Goal: Book appointment/travel/reservation

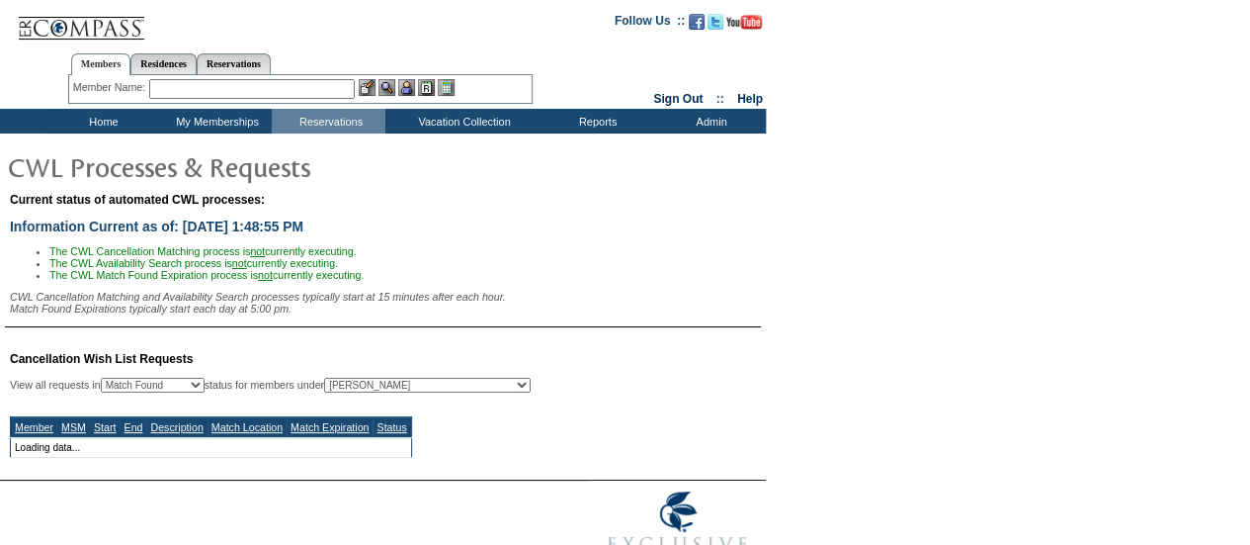
select select "50"
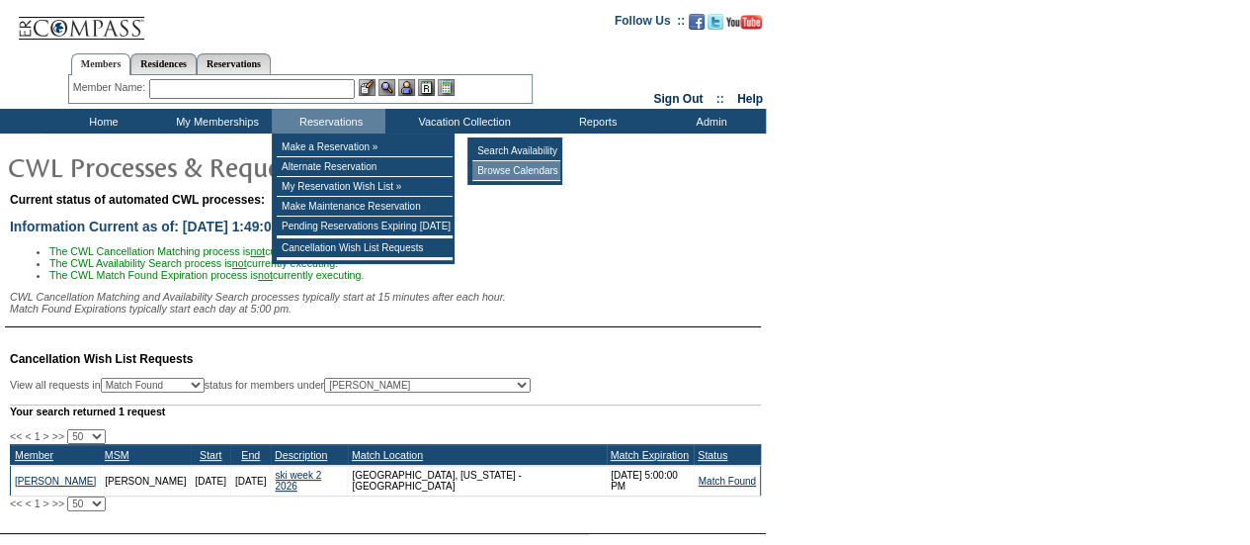
click at [530, 169] on td "Browse Calendars" at bounding box center [516, 171] width 88 height 20
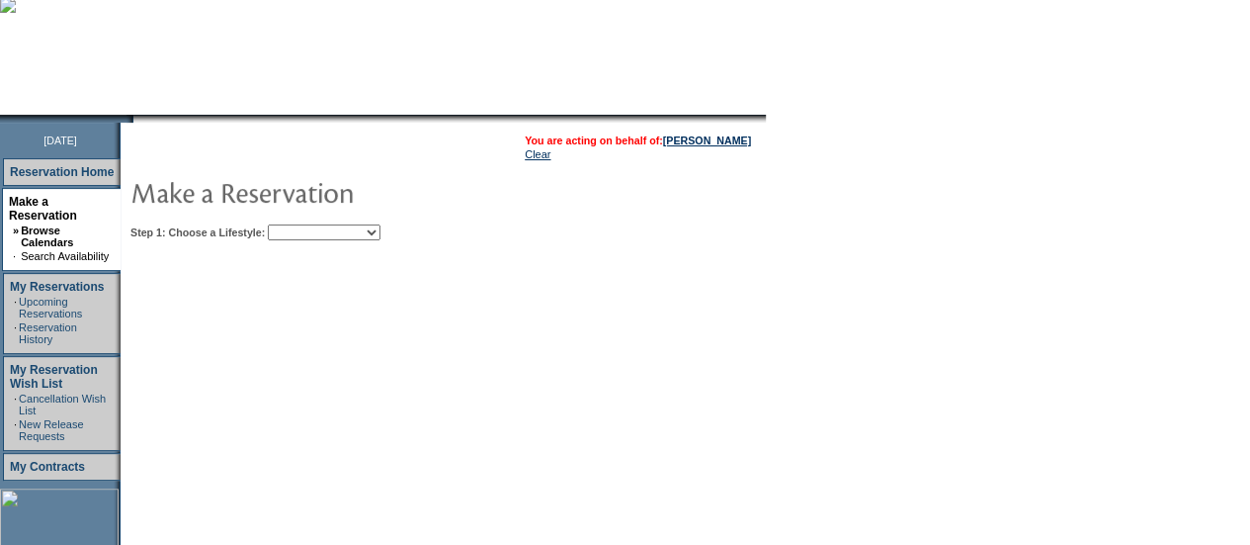
scroll to position [168, 0]
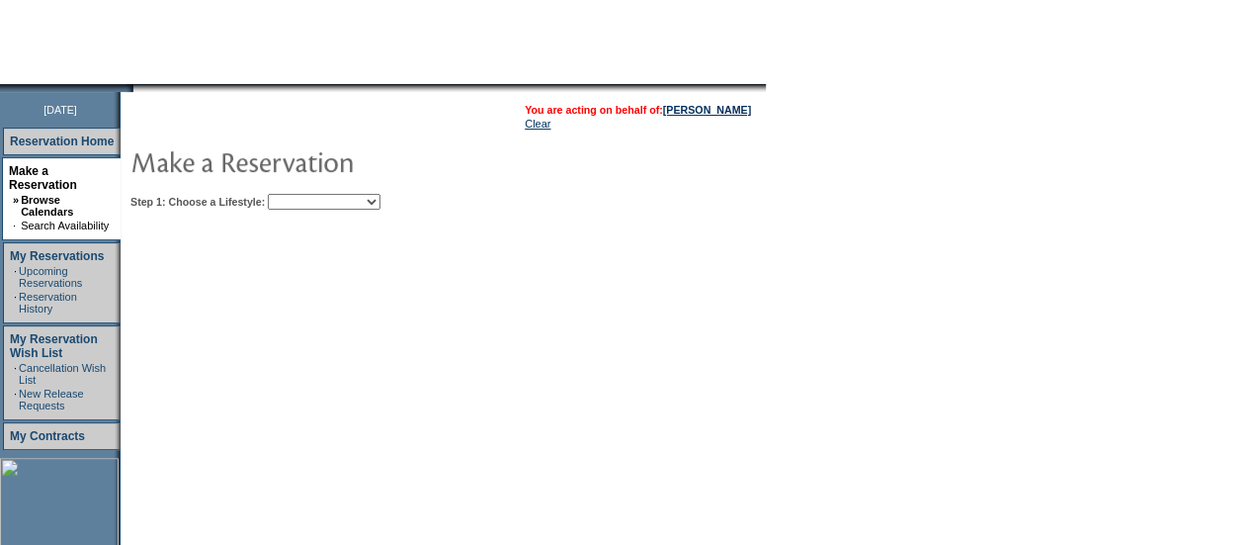
click at [369, 191] on td "Step 1: Choose a Lifestyle: Beach Leisure Metropolitan Mountain OIAL for Advent…" at bounding box center [504, 198] width 756 height 24
click at [370, 205] on select "Beach Leisure Metropolitan Mountain OIAL for Adventure OIAL for Couples OIAL fo…" at bounding box center [324, 202] width 113 height 16
select select "Beach"
click at [301, 194] on select "Beach Leisure Metropolitan Mountain OIAL for Adventure OIAL for Couples OIAL fo…" at bounding box center [324, 202] width 113 height 16
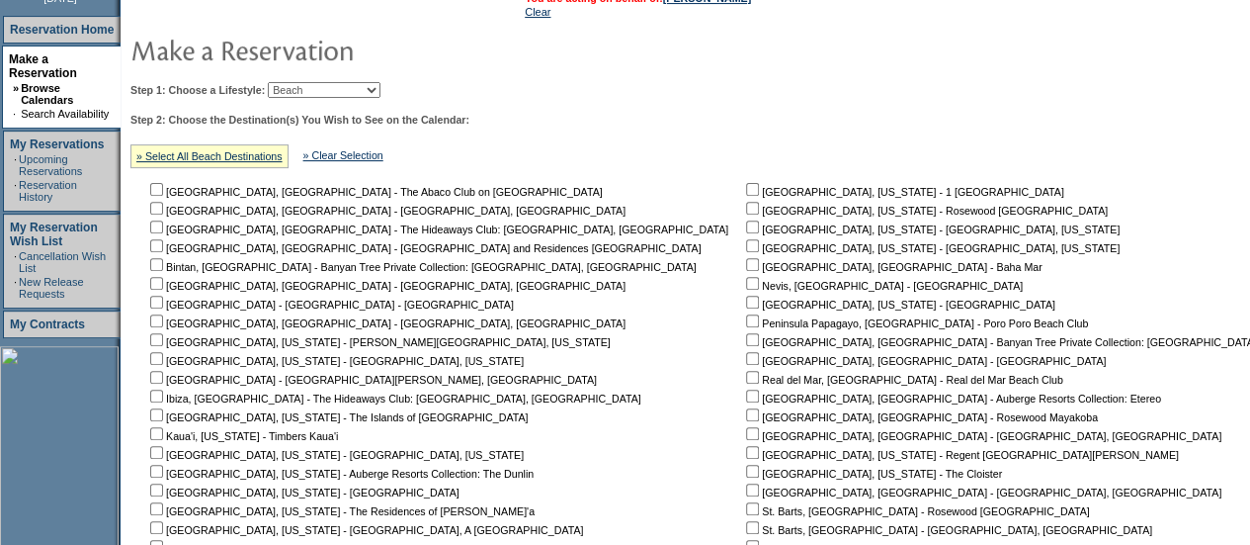
scroll to position [348, 0]
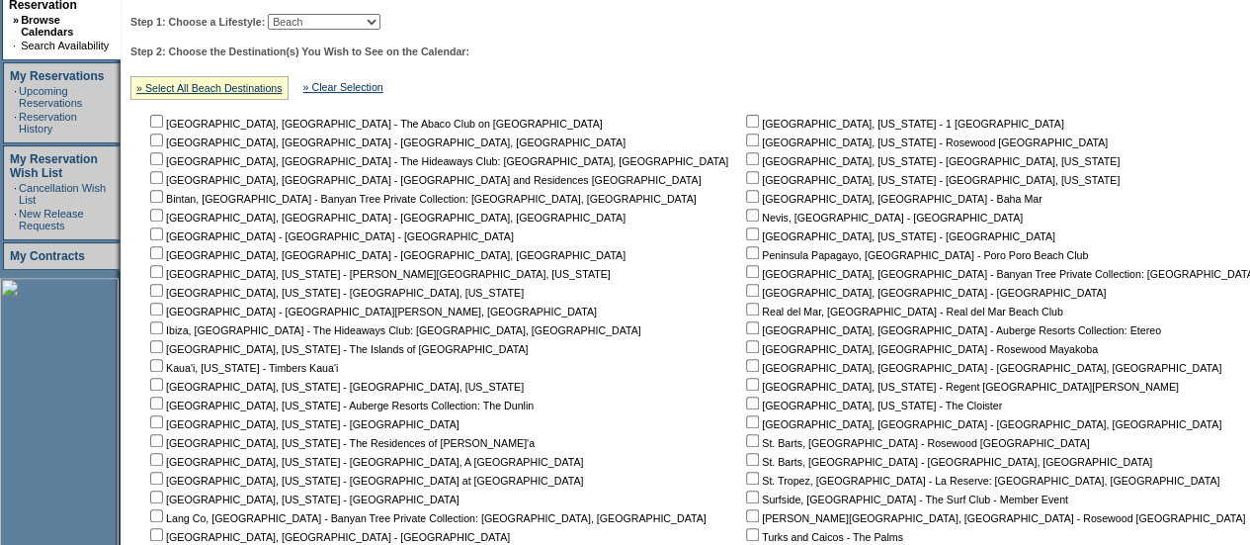
click at [163, 179] on input "checkbox" at bounding box center [156, 177] width 13 height 13
checkbox input "true"
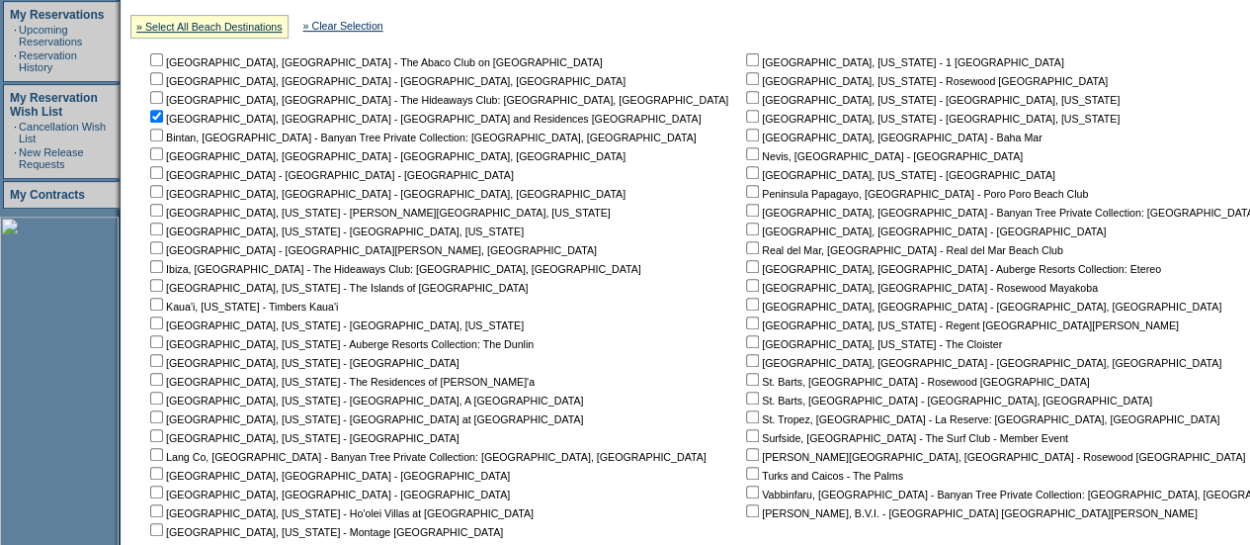
click at [163, 172] on input "checkbox" at bounding box center [156, 172] width 13 height 13
checkbox input "true"
click at [163, 251] on input "checkbox" at bounding box center [156, 247] width 13 height 13
checkbox input "true"
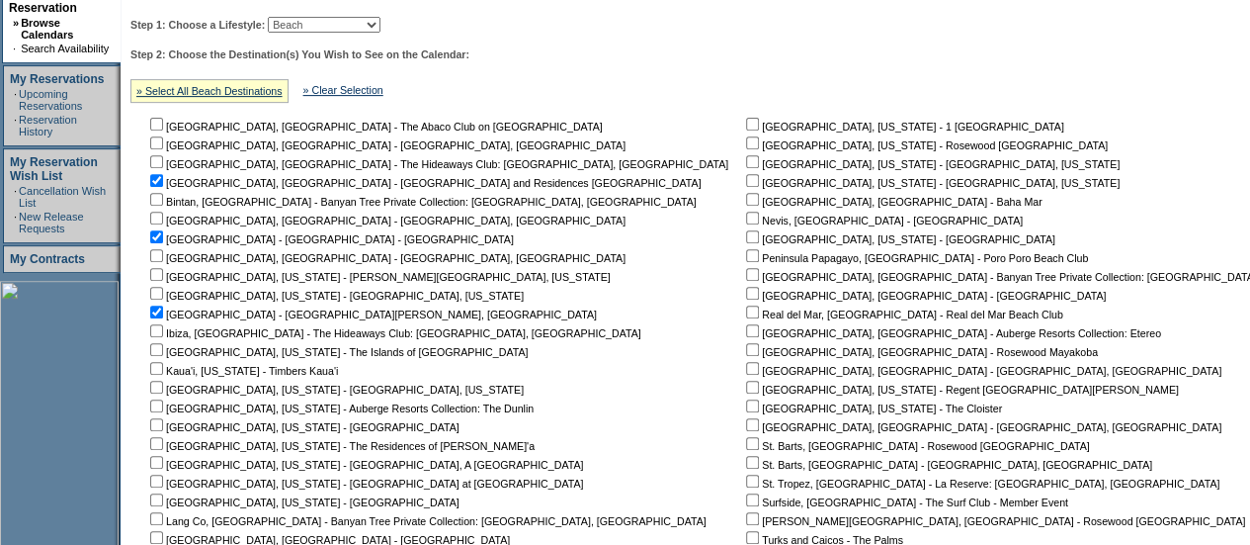
scroll to position [341, 0]
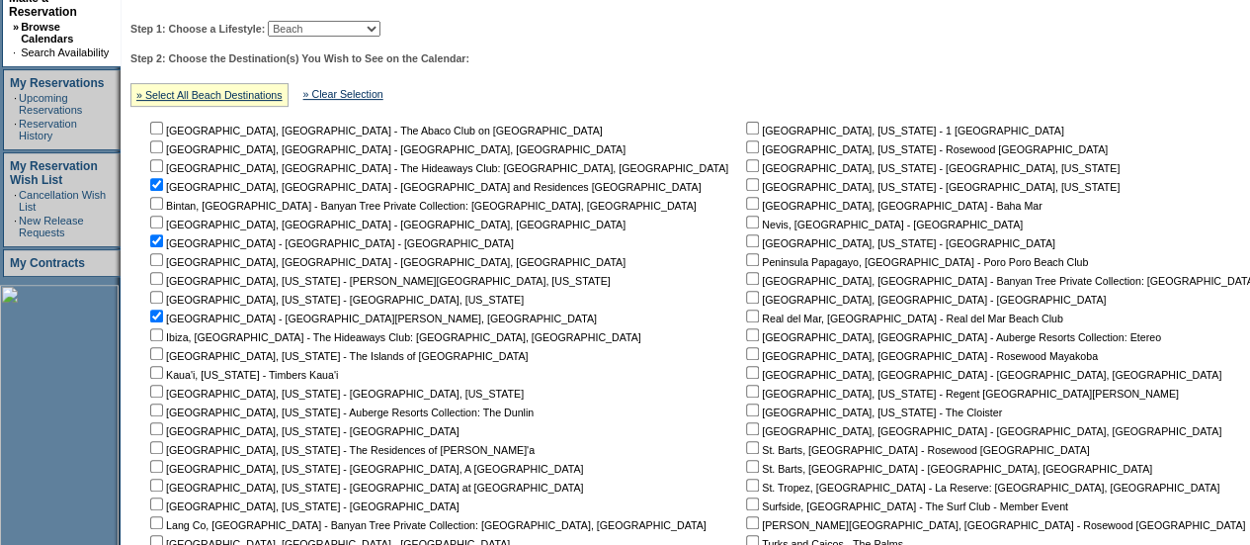
click at [746, 205] on input "checkbox" at bounding box center [752, 203] width 13 height 13
checkbox input "true"
click at [746, 221] on input "checkbox" at bounding box center [752, 221] width 13 height 13
checkbox input "true"
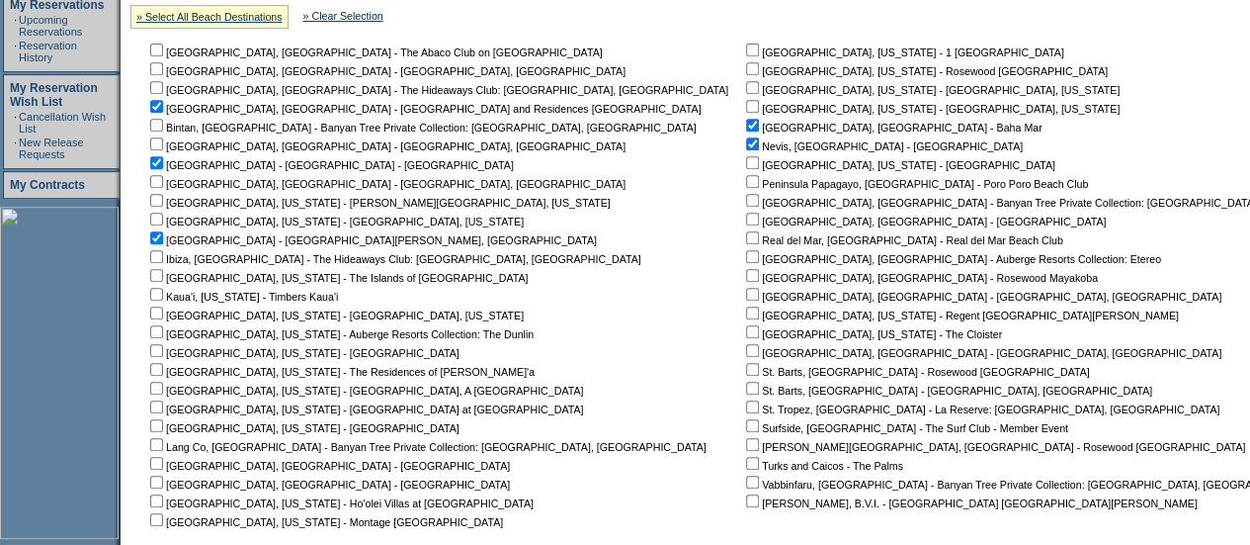
scroll to position [420, 0]
click at [746, 277] on input "checkbox" at bounding box center [752, 274] width 13 height 13
checkbox input "true"
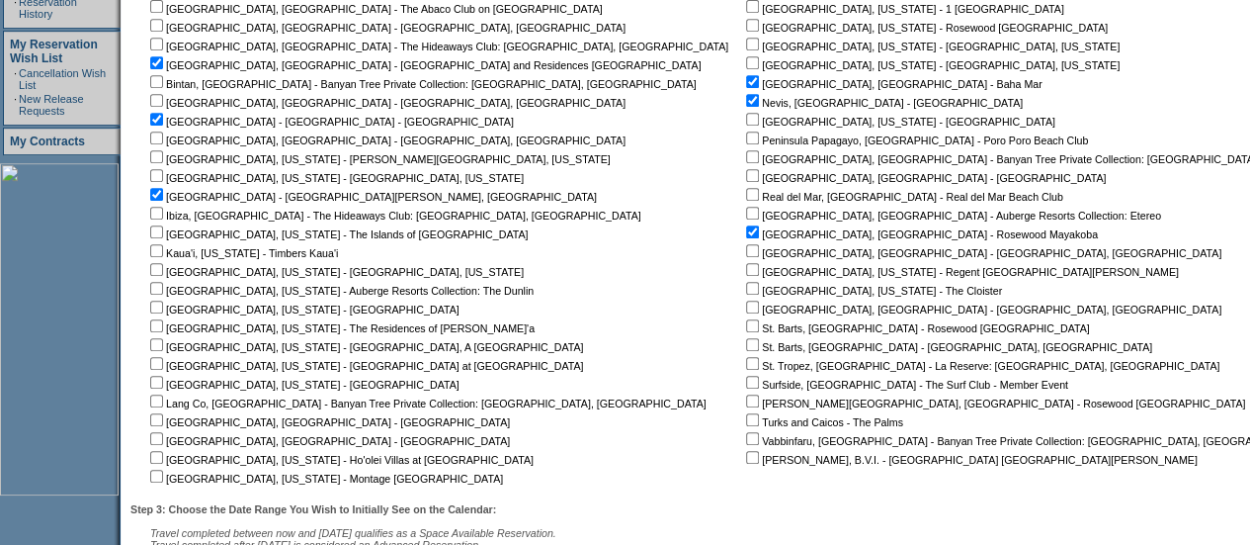
click at [746, 349] on input "checkbox" at bounding box center [752, 344] width 13 height 13
checkbox input "true"
click at [746, 420] on input "checkbox" at bounding box center [752, 419] width 13 height 13
checkbox input "true"
click at [746, 459] on input "checkbox" at bounding box center [752, 457] width 13 height 13
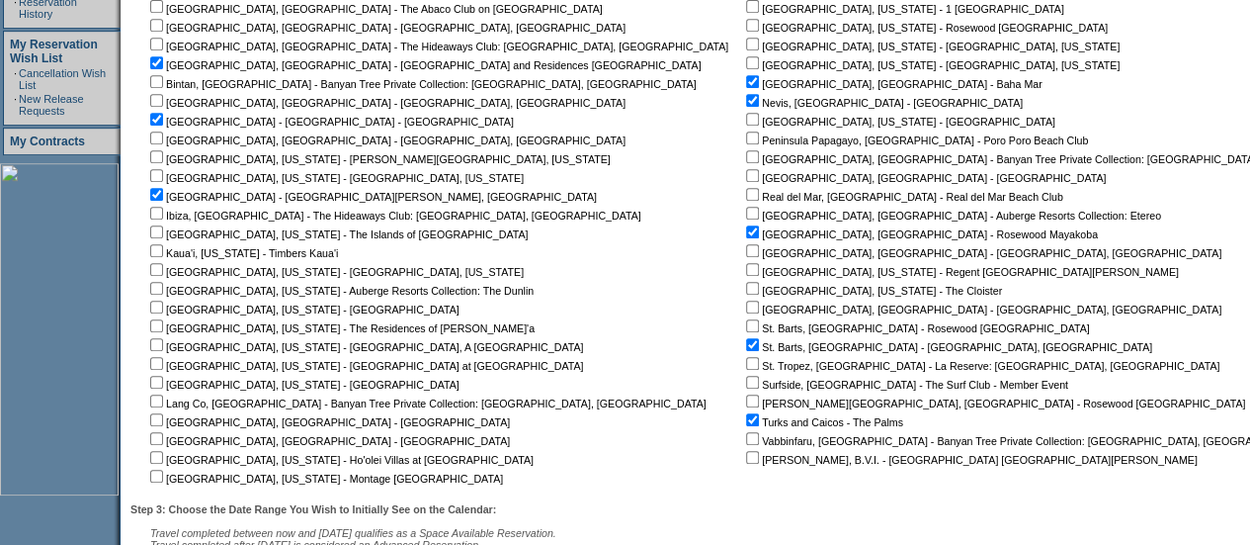
checkbox input "true"
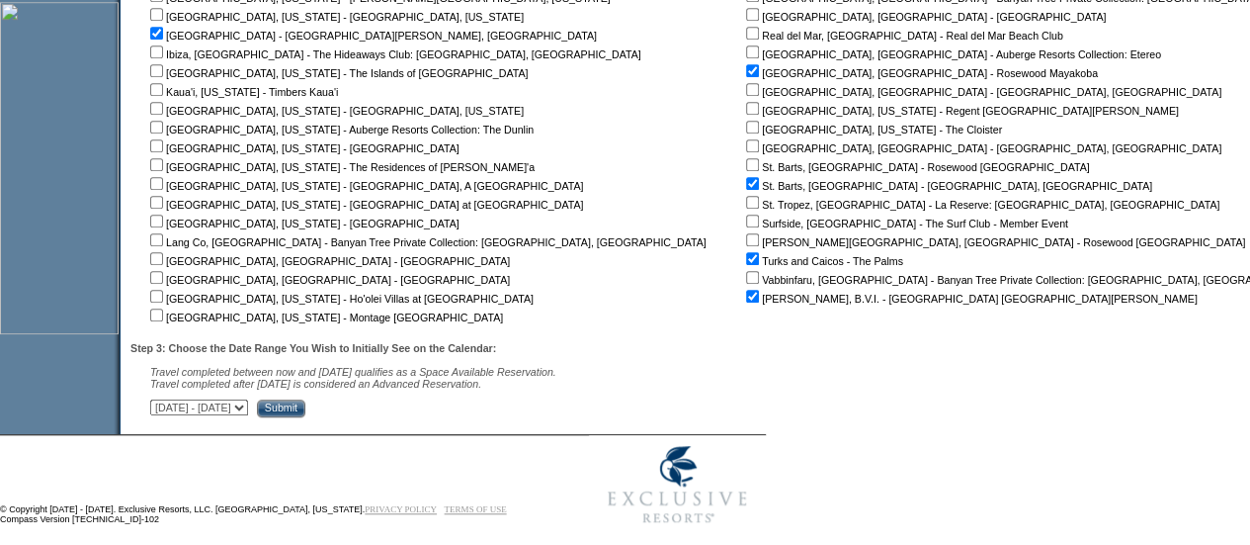
scroll to position [625, 0]
click at [248, 410] on select "September 30, 2025 - November 14, 2025 November 15, 2025 - December 29, 2025 De…" at bounding box center [199, 406] width 98 height 16
click at [160, 402] on select "September 30, 2025 - November 14, 2025 November 15, 2025 - December 29, 2025 De…" at bounding box center [199, 406] width 98 height 16
click at [248, 407] on select "September 30, 2025 - November 14, 2025 November 15, 2025 - December 29, 2025 De…" at bounding box center [199, 406] width 98 height 16
select select "11/15/2025|12/29/2025"
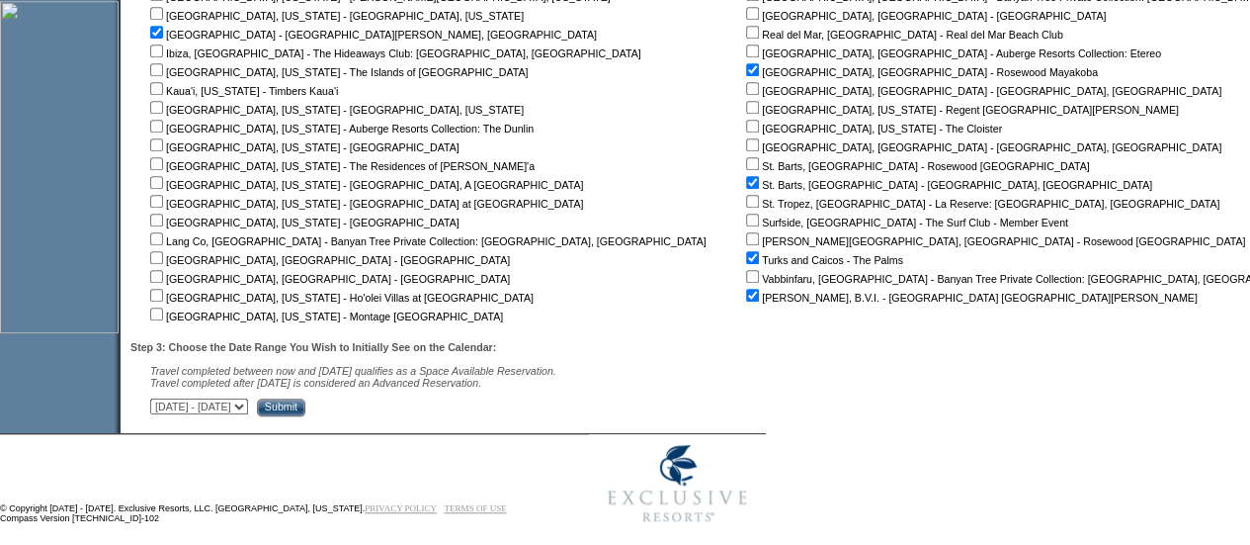
click at [160, 402] on select "September 30, 2025 - November 14, 2025 November 15, 2025 - December 29, 2025 De…" at bounding box center [199, 406] width 98 height 16
click at [305, 408] on input "Submit" at bounding box center [281, 407] width 48 height 18
